Goal: Obtain resource: Download file/media

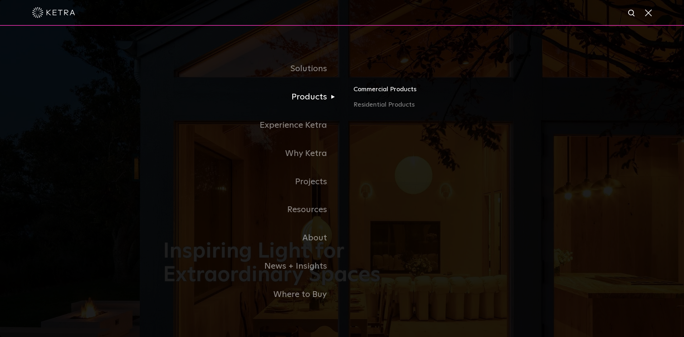
click at [368, 92] on link "Commercial Products" at bounding box center [436, 92] width 167 height 16
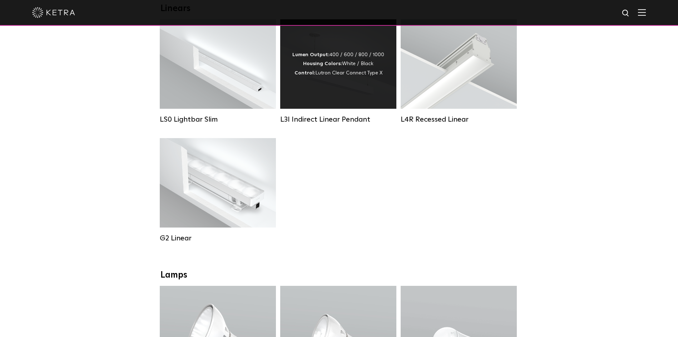
click at [324, 103] on div "Lumen Output: 400 / 600 / 800 / 1000 Housing Colors: White / Black Control: Lut…" at bounding box center [338, 63] width 116 height 89
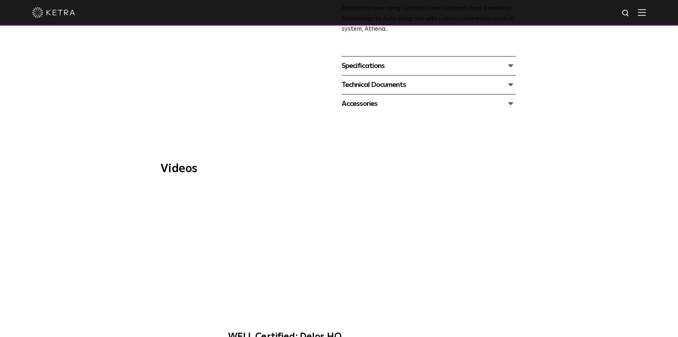
scroll to position [322, 0]
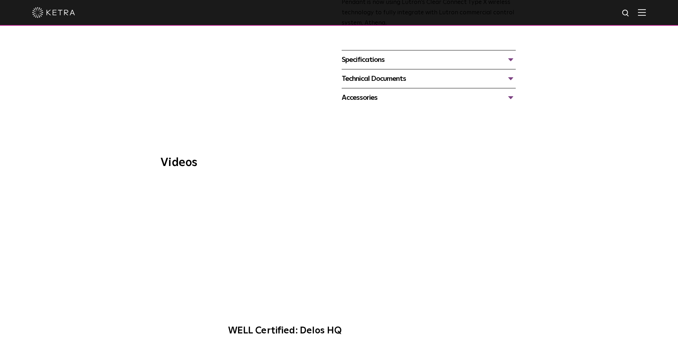
click at [510, 54] on div "Specifications" at bounding box center [429, 59] width 174 height 11
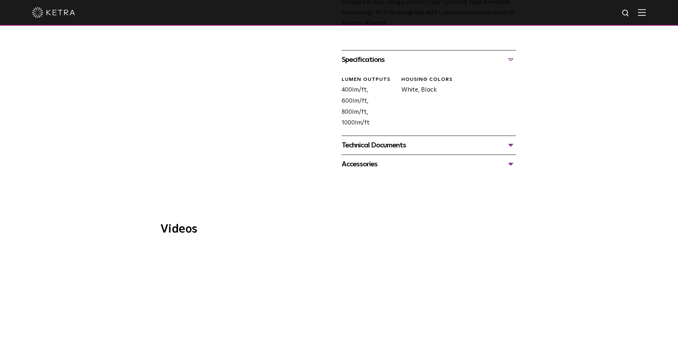
click at [511, 139] on div "Technical Documents" at bounding box center [429, 144] width 174 height 11
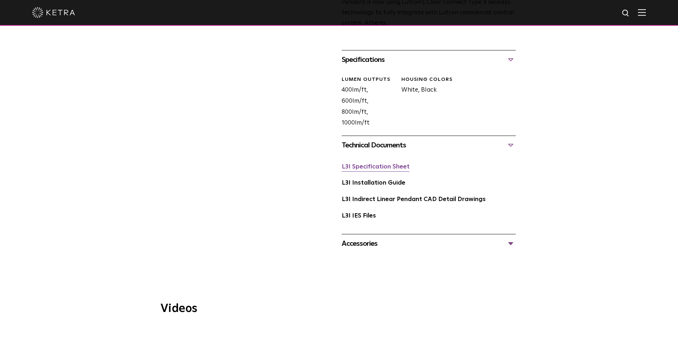
click at [376, 164] on link "L3I Specification Sheet" at bounding box center [376, 167] width 68 height 6
